Goal: Check status: Check status

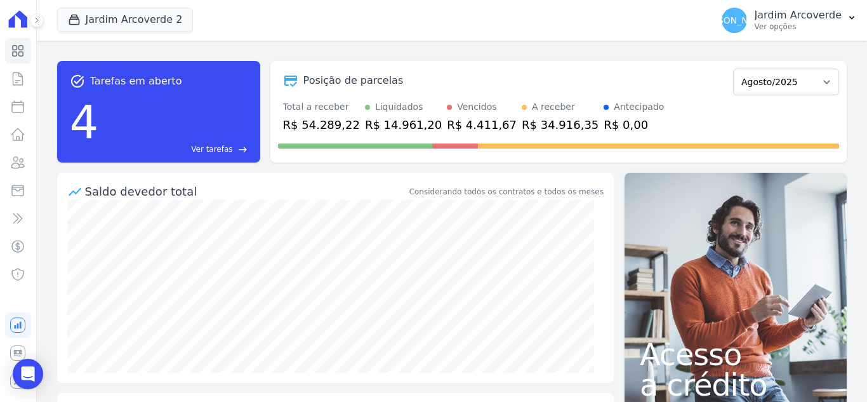
click at [170, 6] on div "Jardim Arcoverde 2 [GEOGRAPHIC_DATA] [GEOGRAPHIC_DATA] 1 [GEOGRAPHIC_DATA] 2 Ap…" at bounding box center [381, 20] width 649 height 42
click at [145, 15] on button "Jardim Arcoverde 2" at bounding box center [125, 20] width 136 height 24
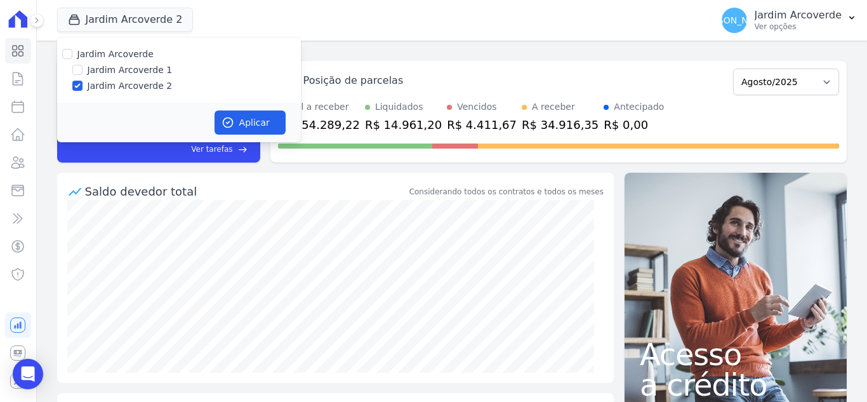
drag, startPoint x: 84, startPoint y: 72, endPoint x: 174, endPoint y: 81, distance: 90.0
click at [84, 72] on div "Jardim Arcoverde 1" at bounding box center [179, 69] width 244 height 13
drag, startPoint x: 74, startPoint y: 65, endPoint x: 118, endPoint y: 81, distance: 46.8
click at [75, 65] on input "Jardim Arcoverde 1" at bounding box center [77, 70] width 10 height 10
checkbox input "true"
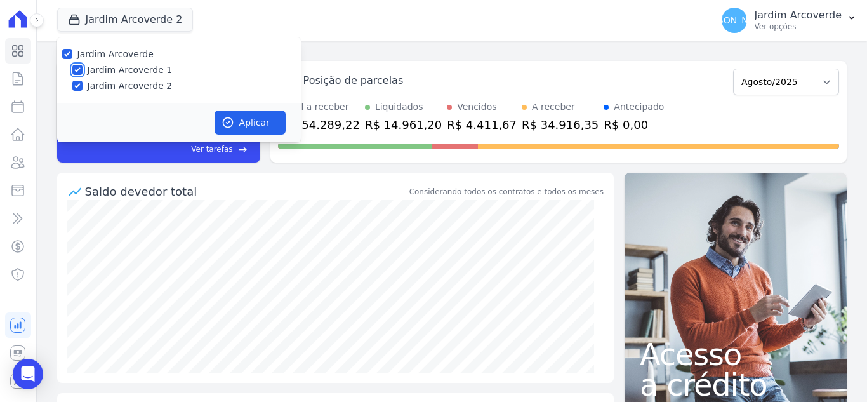
checkbox input "true"
click at [253, 128] on button "Aplicar" at bounding box center [250, 122] width 71 height 24
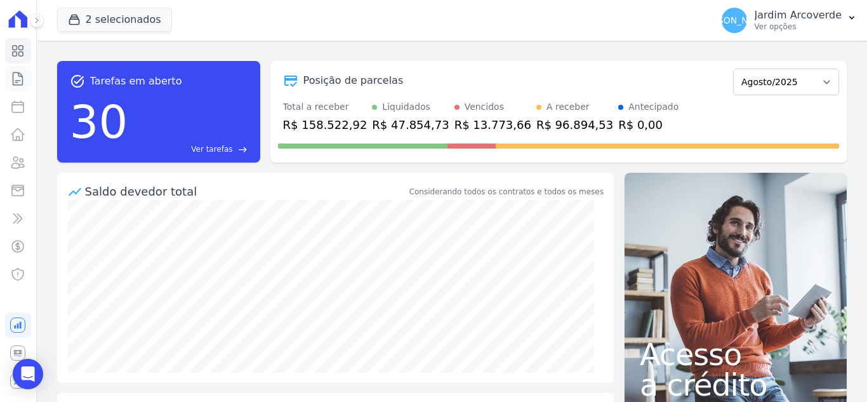
click at [25, 77] on icon at bounding box center [17, 78] width 15 height 15
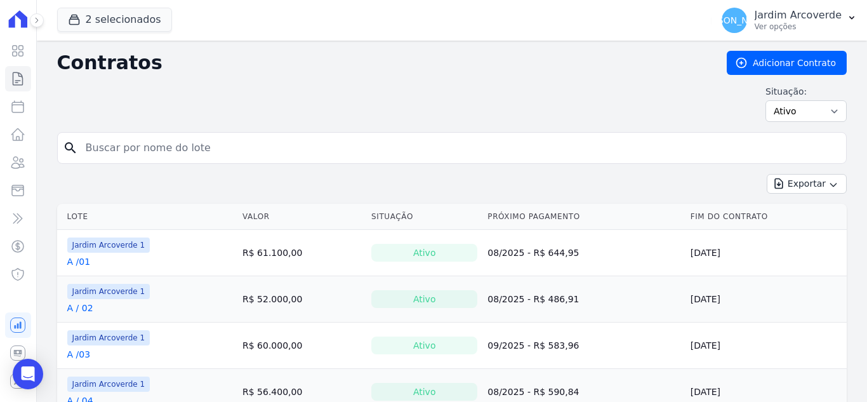
click at [272, 156] on input "search" at bounding box center [459, 147] width 763 height 25
type input "j / 31"
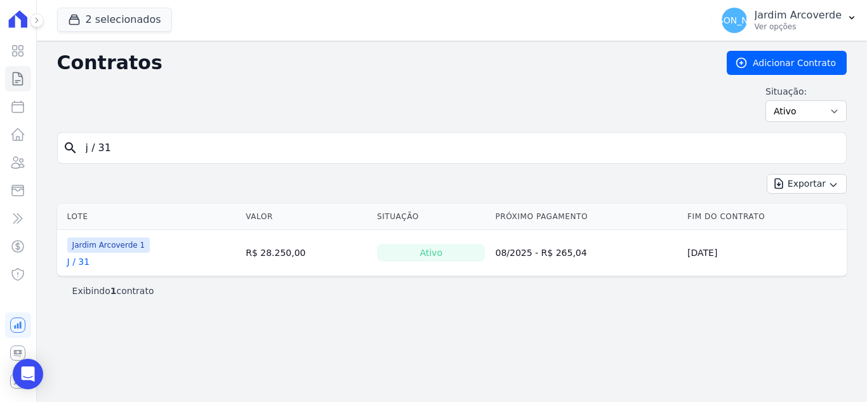
click at [85, 258] on link "J / 31" at bounding box center [78, 261] width 23 height 13
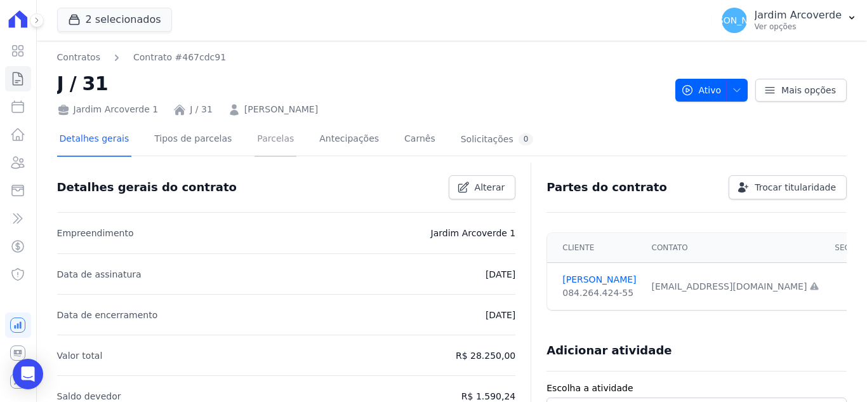
click at [255, 136] on link "Parcelas" at bounding box center [276, 140] width 42 height 34
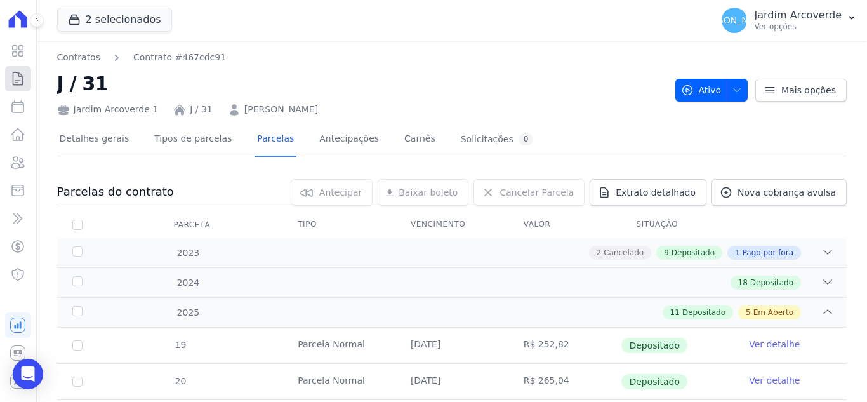
click at [18, 74] on icon at bounding box center [17, 78] width 15 height 15
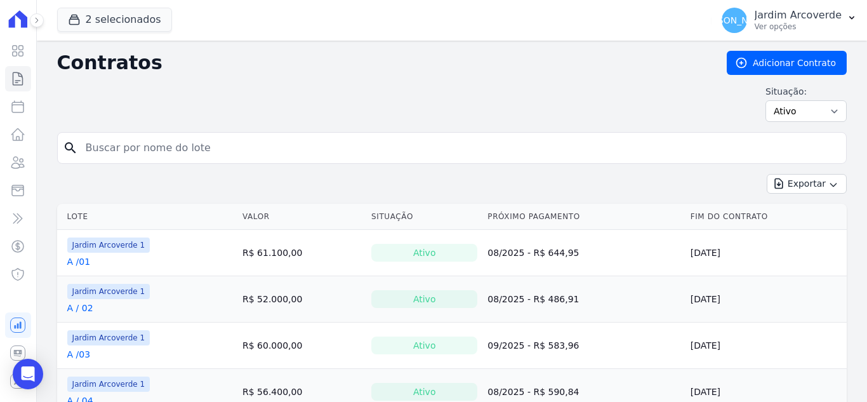
click at [386, 145] on input "search" at bounding box center [459, 147] width 763 height 25
type input "j / 35"
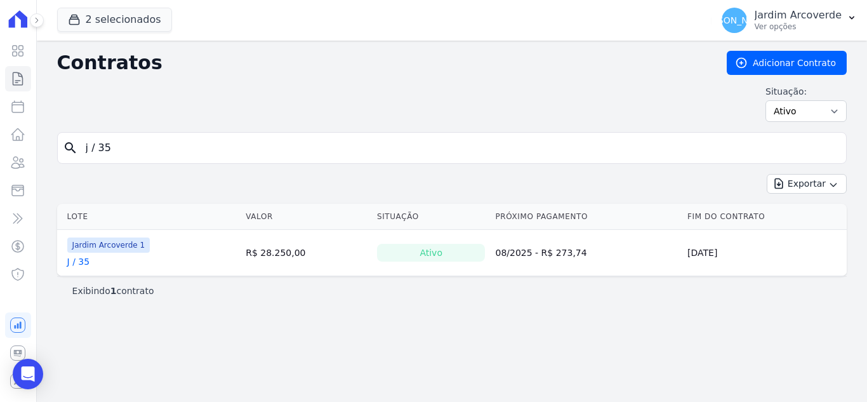
click at [83, 260] on link "J / 35" at bounding box center [78, 261] width 23 height 13
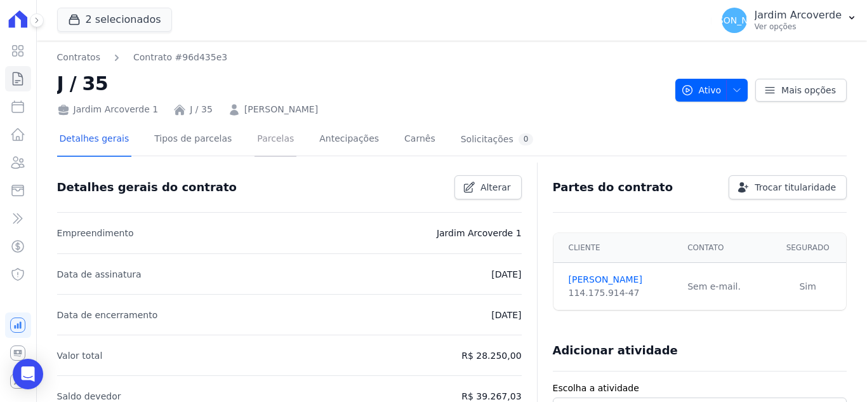
click at [264, 142] on link "Parcelas" at bounding box center [276, 140] width 42 height 34
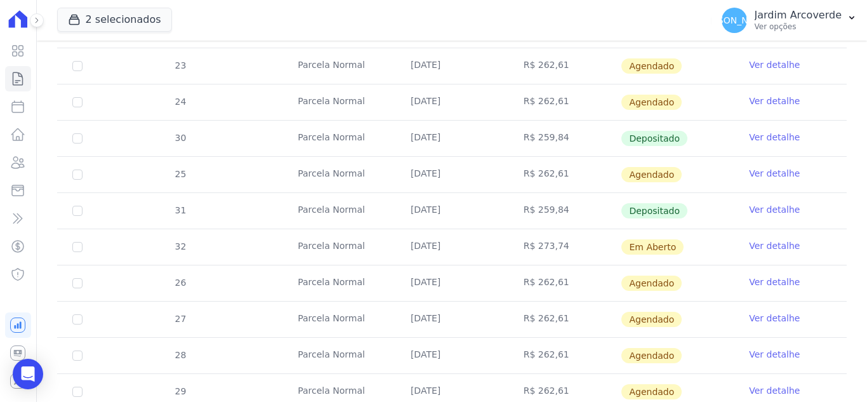
scroll to position [698, 0]
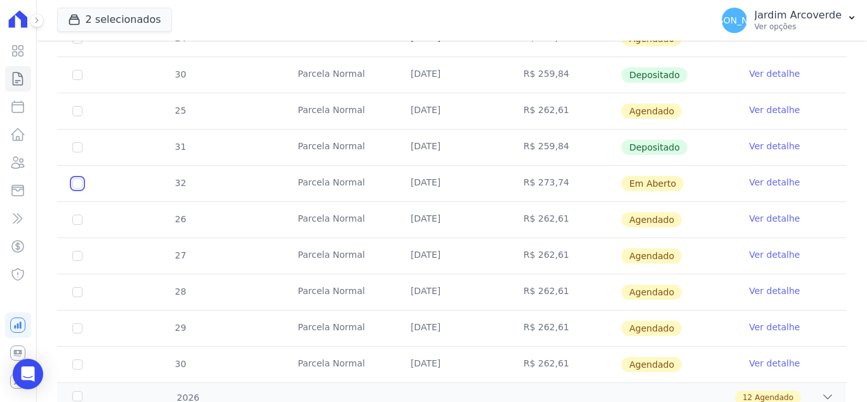
click at [81, 181] on input "checkbox" at bounding box center [77, 183] width 10 height 10
checkbox input "true"
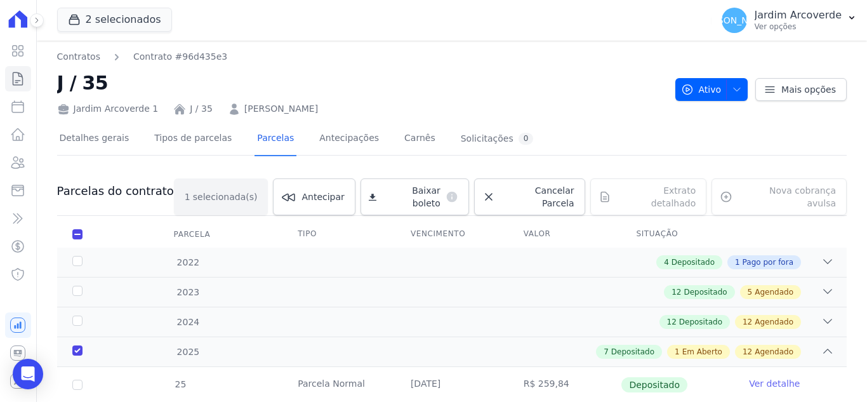
scroll to position [0, 0]
click at [376, 194] on icon at bounding box center [373, 198] width 8 height 8
